Goal: Check status: Check status

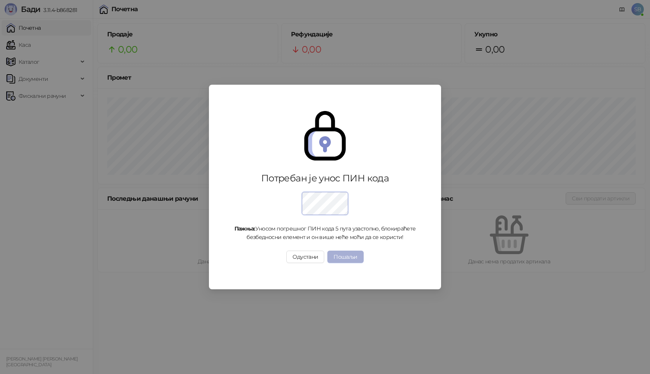
click at [348, 260] on button "Пошаљи" at bounding box center [345, 257] width 36 height 12
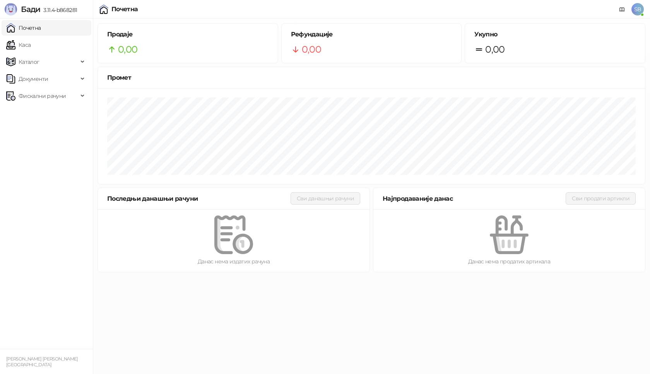
click at [59, 36] on ul "Почетна [PERSON_NAME] Документи Фискални рачуни" at bounding box center [46, 184] width 93 height 330
click at [31, 46] on link "Каса" at bounding box center [18, 44] width 24 height 15
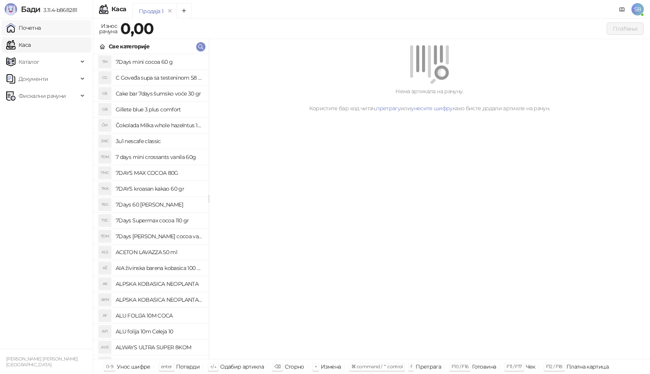
click at [41, 26] on link "Почетна" at bounding box center [23, 27] width 35 height 15
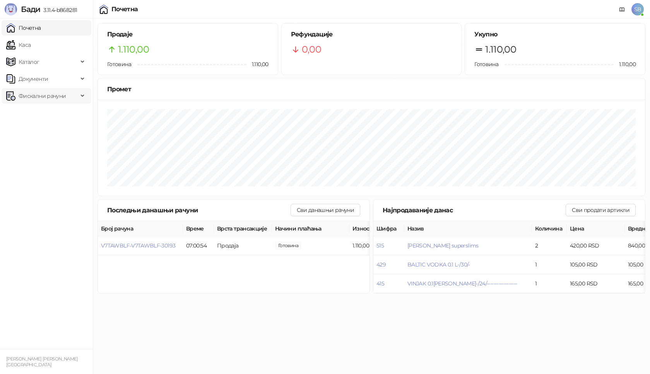
click at [53, 100] on span "Фискални рачуни" at bounding box center [42, 95] width 47 height 15
click at [47, 128] on link "По данима" at bounding box center [29, 129] width 41 height 15
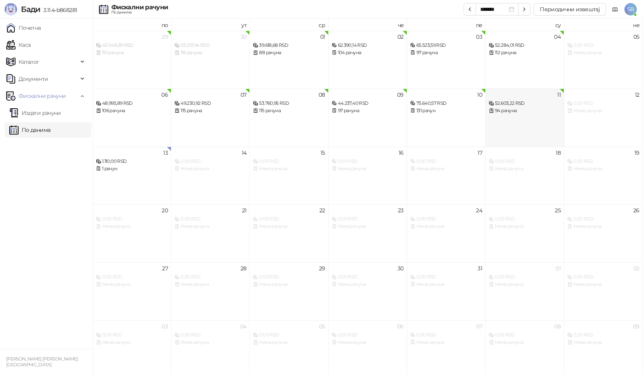
click at [523, 122] on div "11 52.603,22 RSD 94 рачуна" at bounding box center [525, 118] width 79 height 58
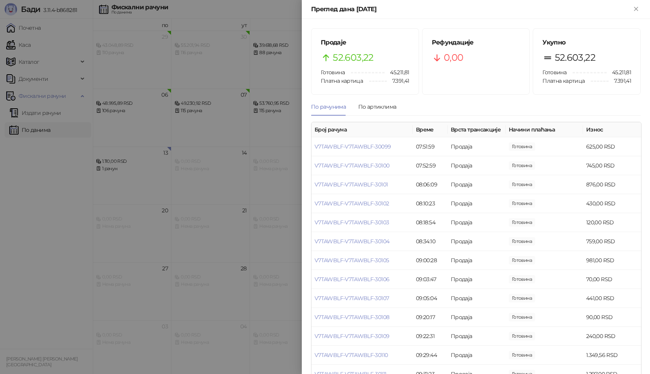
click at [36, 210] on div at bounding box center [325, 187] width 650 height 374
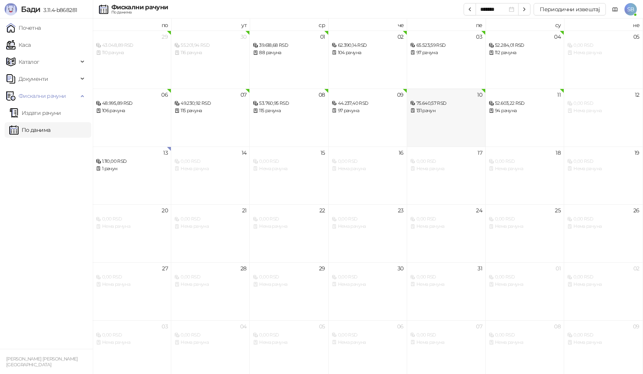
click at [447, 104] on div "75.640,57 RSD" at bounding box center [446, 103] width 72 height 7
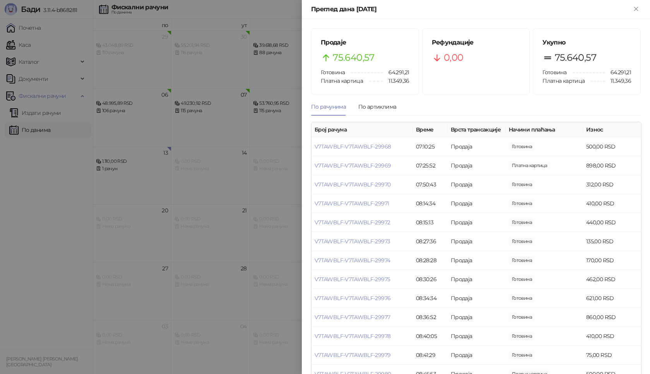
click at [2, 240] on div at bounding box center [325, 187] width 650 height 374
